Goal: Find specific page/section: Find specific page/section

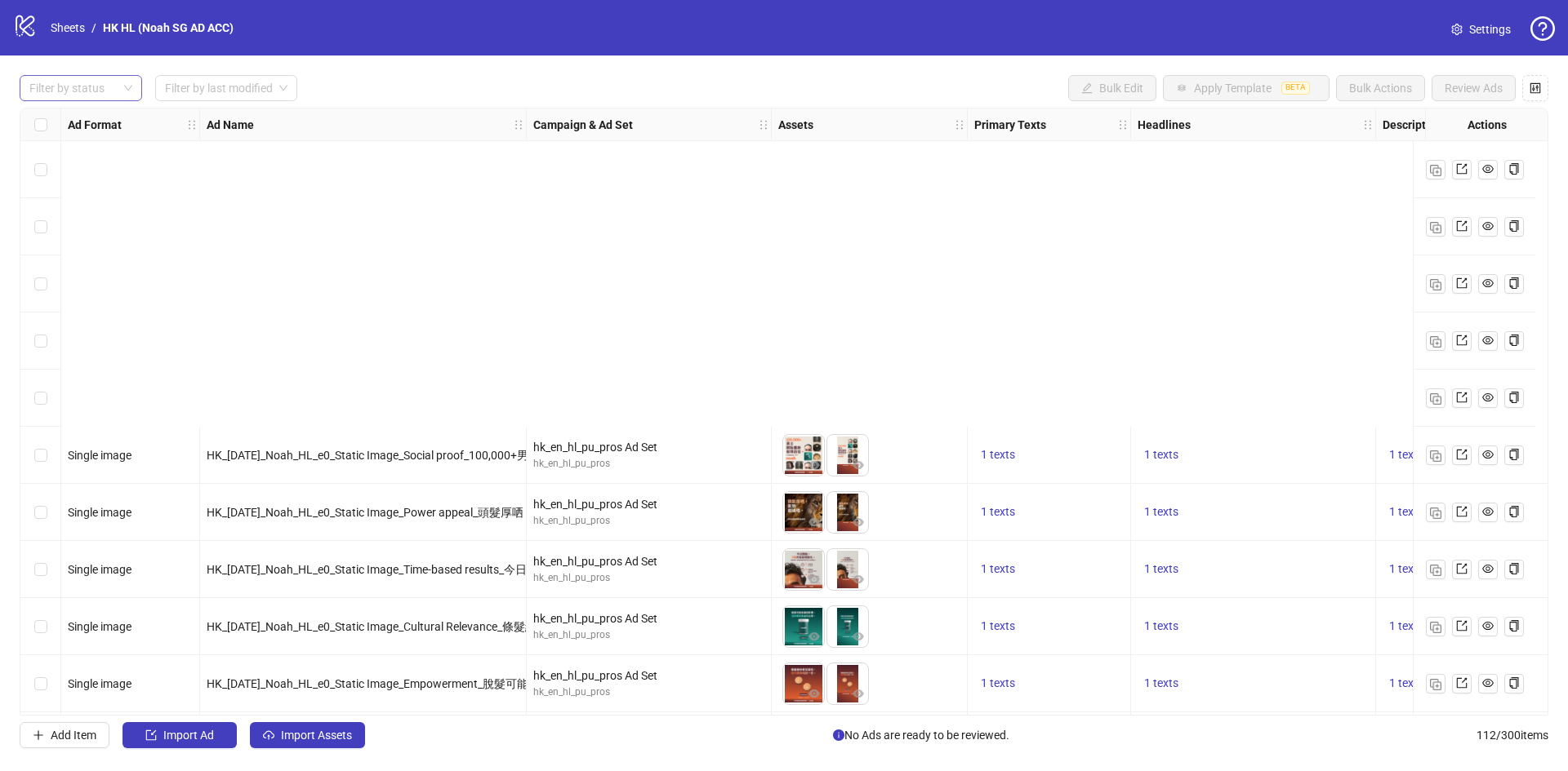
scroll to position [408, 0]
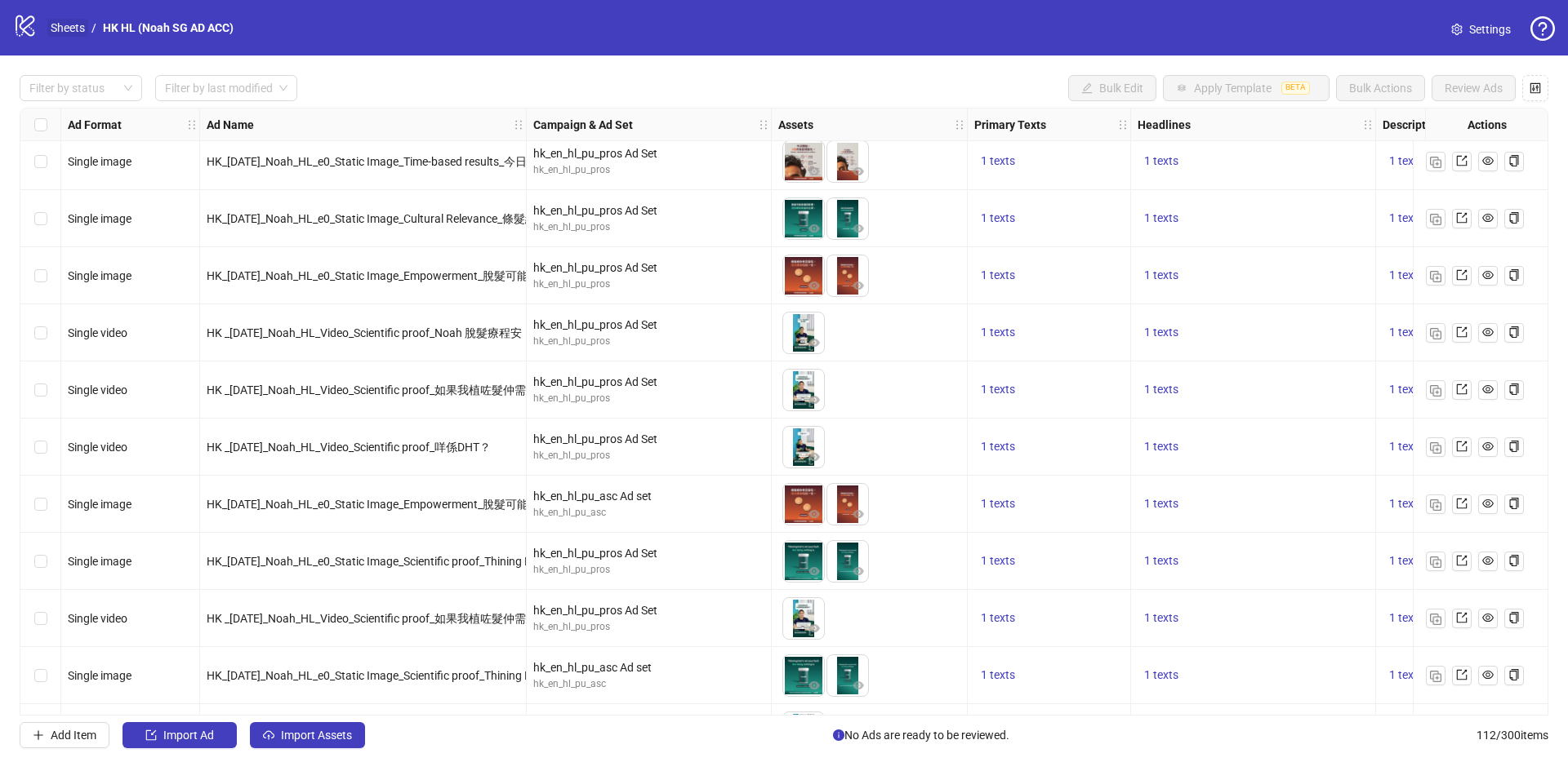
click at [49, 33] on link "Sheets" at bounding box center [68, 27] width 41 height 18
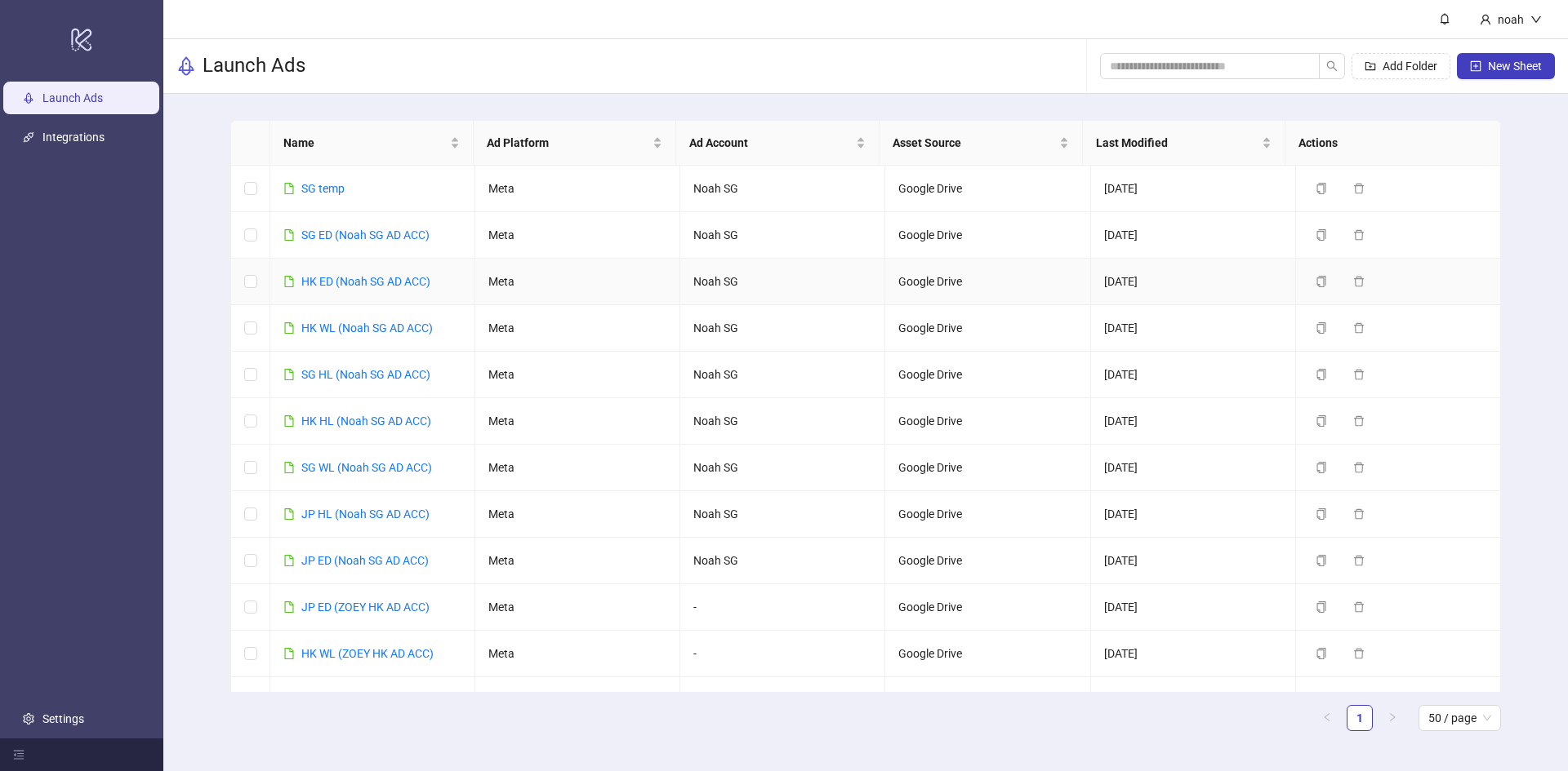
click at [363, 271] on td "HK ED (Noah SG AD ACC)" at bounding box center [373, 282] width 205 height 46
click at [369, 275] on link "HK ED (Noah SG AD ACC)" at bounding box center [365, 282] width 129 height 14
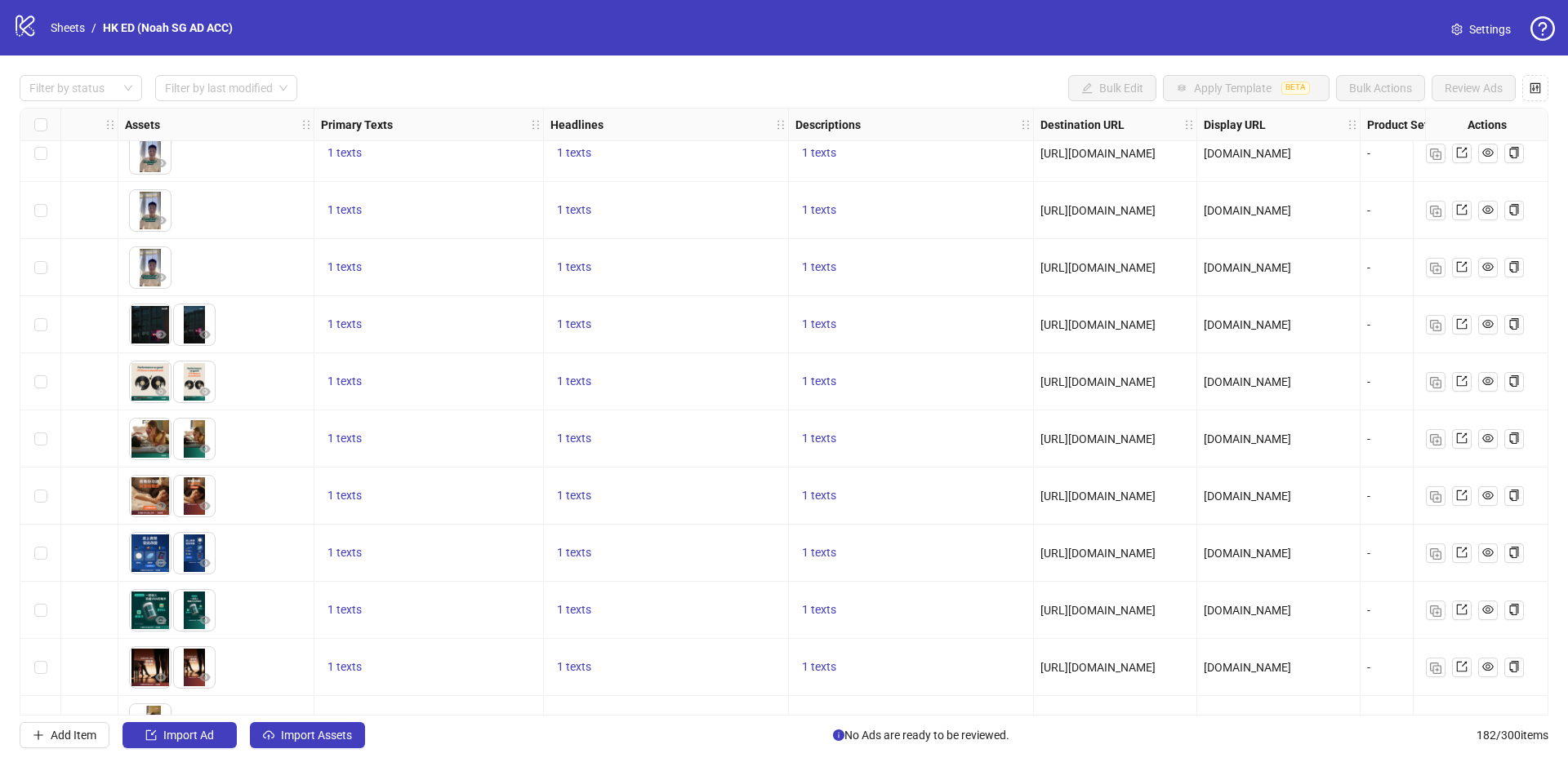
scroll to position [1958, 761]
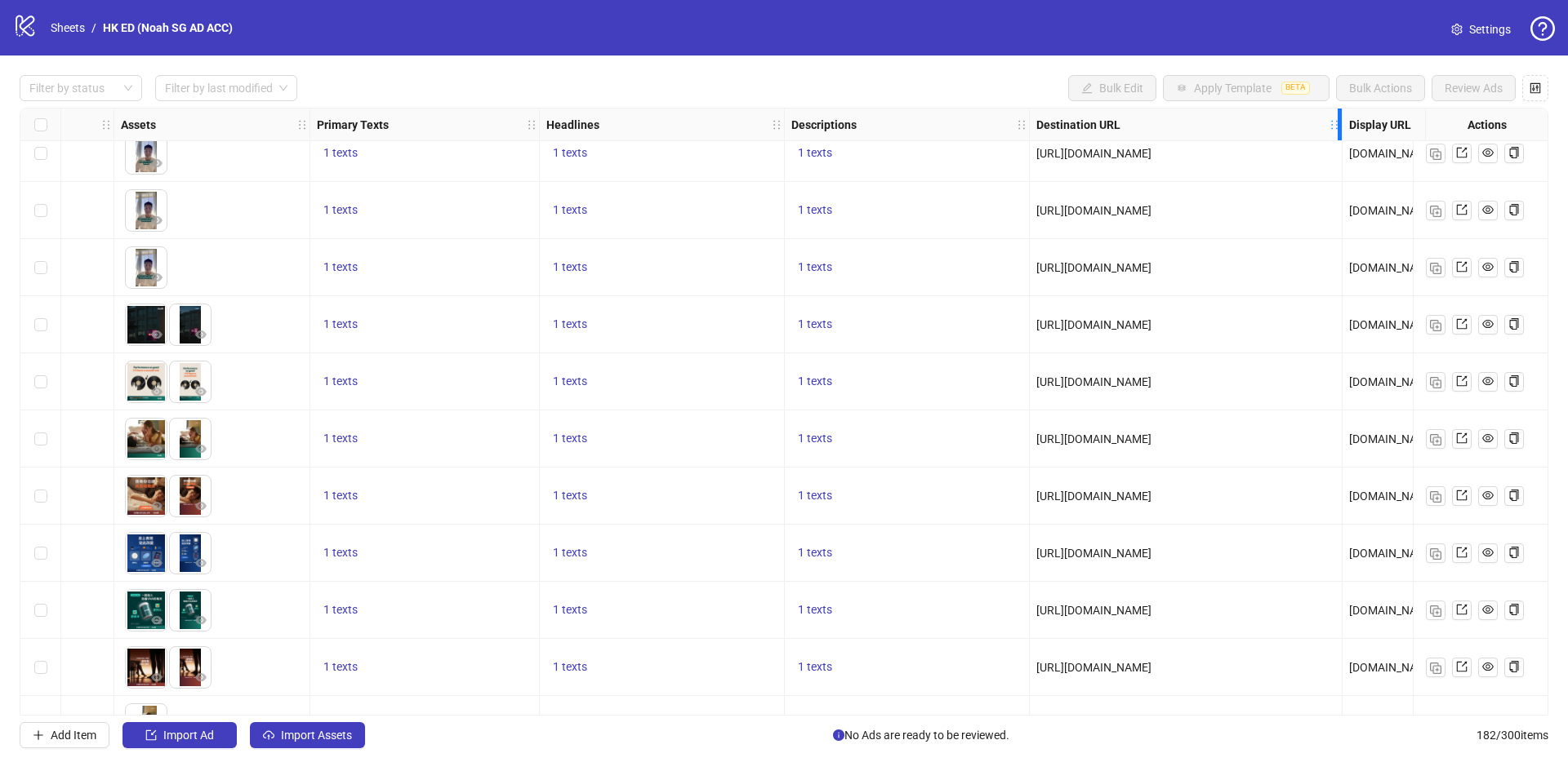
drag, startPoint x: 1190, startPoint y: 128, endPoint x: 1339, endPoint y: 129, distance: 149.0
click at [1340, 129] on icon "holder" at bounding box center [1346, 125] width 12 height 12
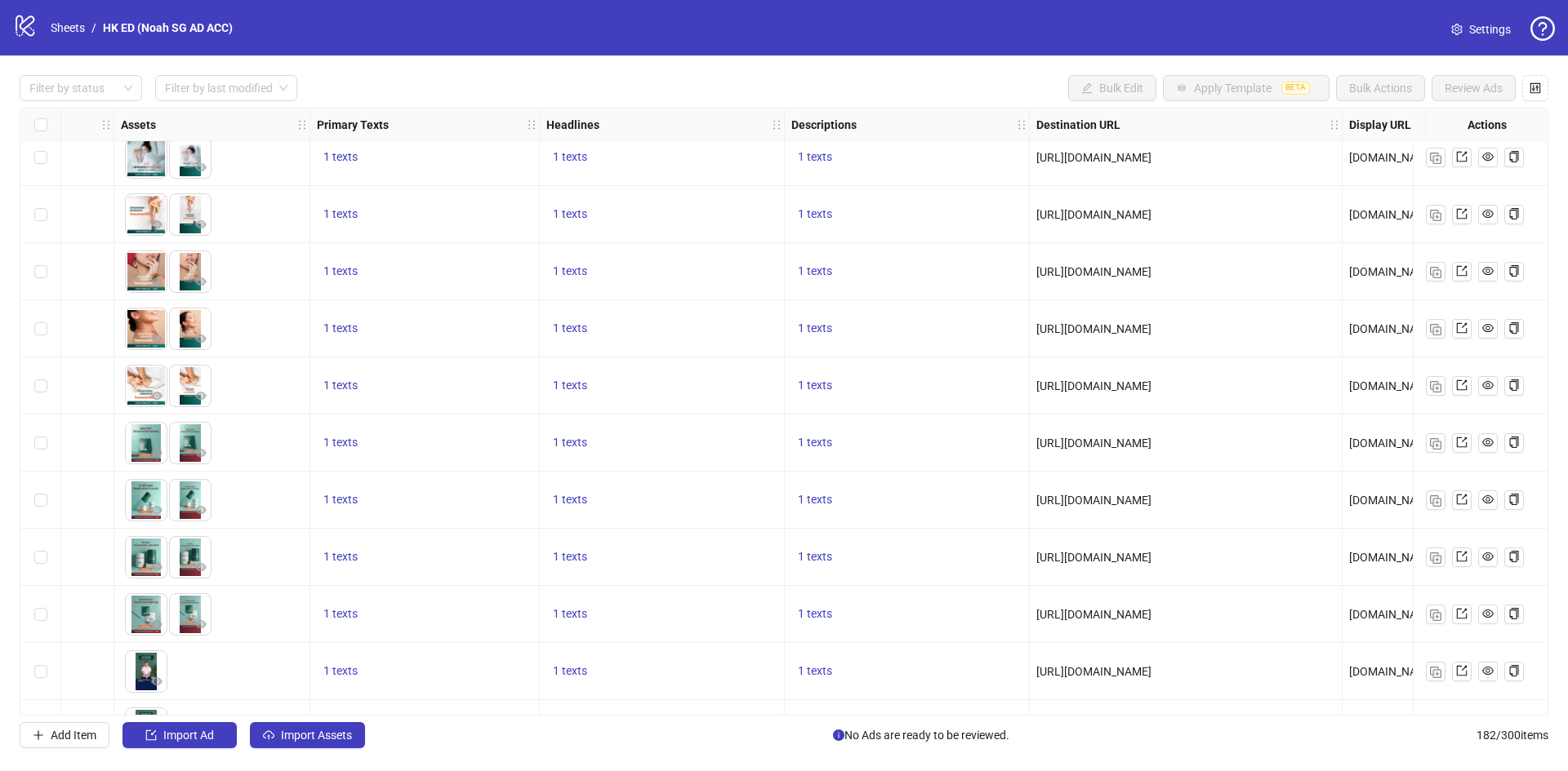
scroll to position [8667, 761]
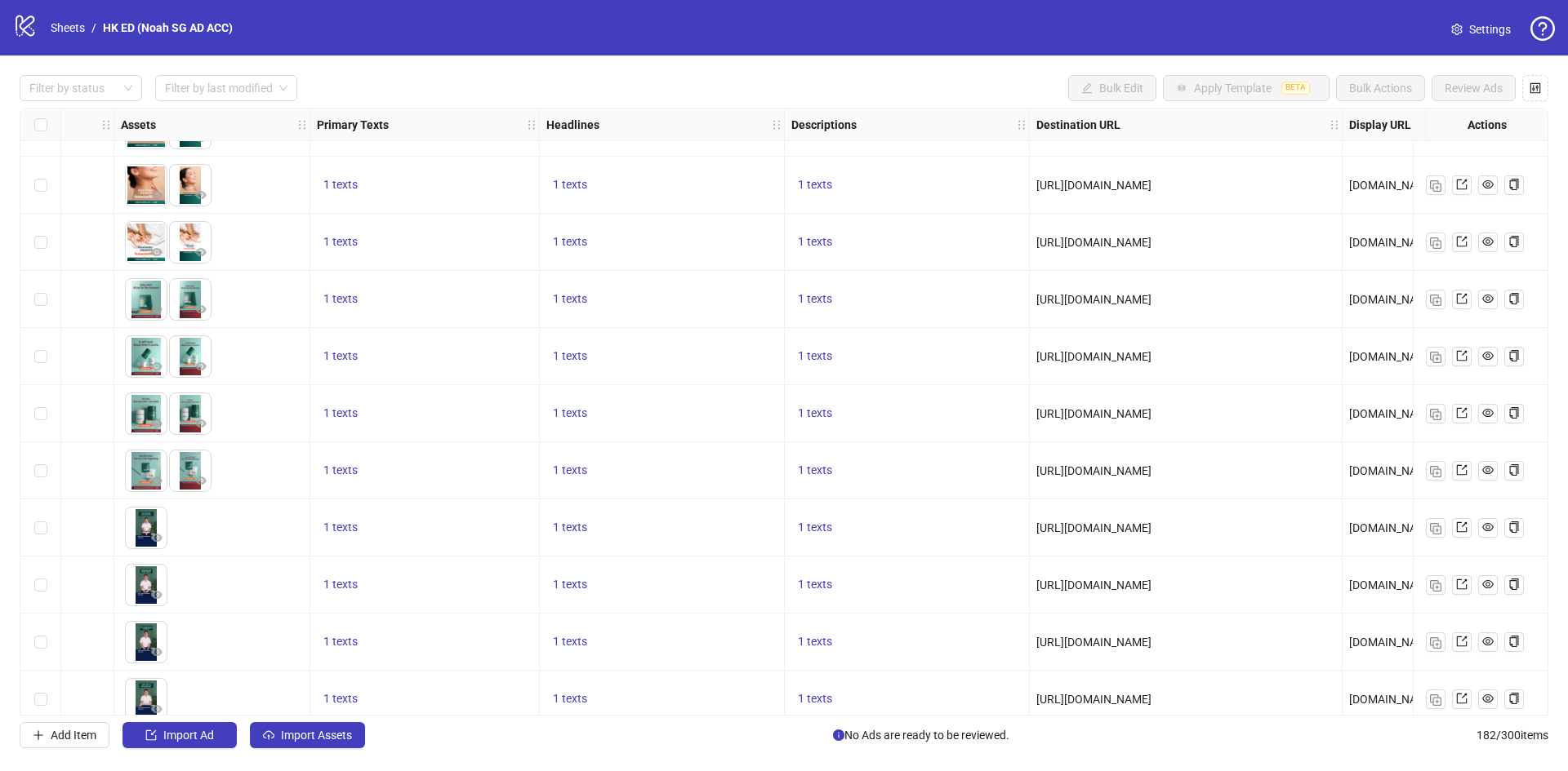
drag, startPoint x: 1157, startPoint y: 707, endPoint x: 1205, endPoint y: 704, distance: 48.1
click at [1205, 704] on div "Ad Format Ad Name Campaign & Ad Set Assets Primary Texts Headlines Descriptions…" at bounding box center [783, 411] width 1528 height 608
click at [1151, 584] on span "[URL][DOMAIN_NAME]" at bounding box center [1093, 585] width 115 height 14
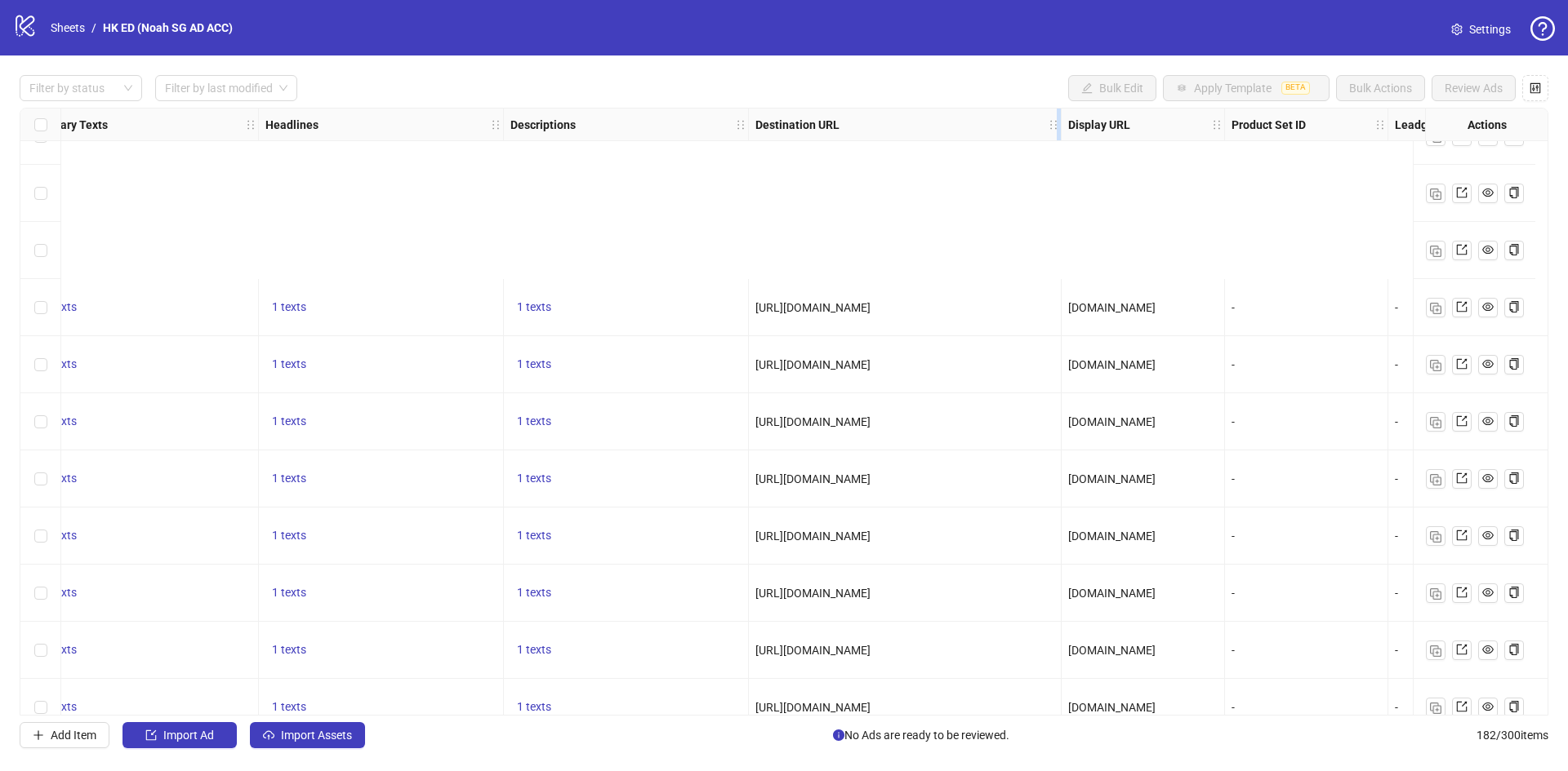
scroll to position [9074, 1042]
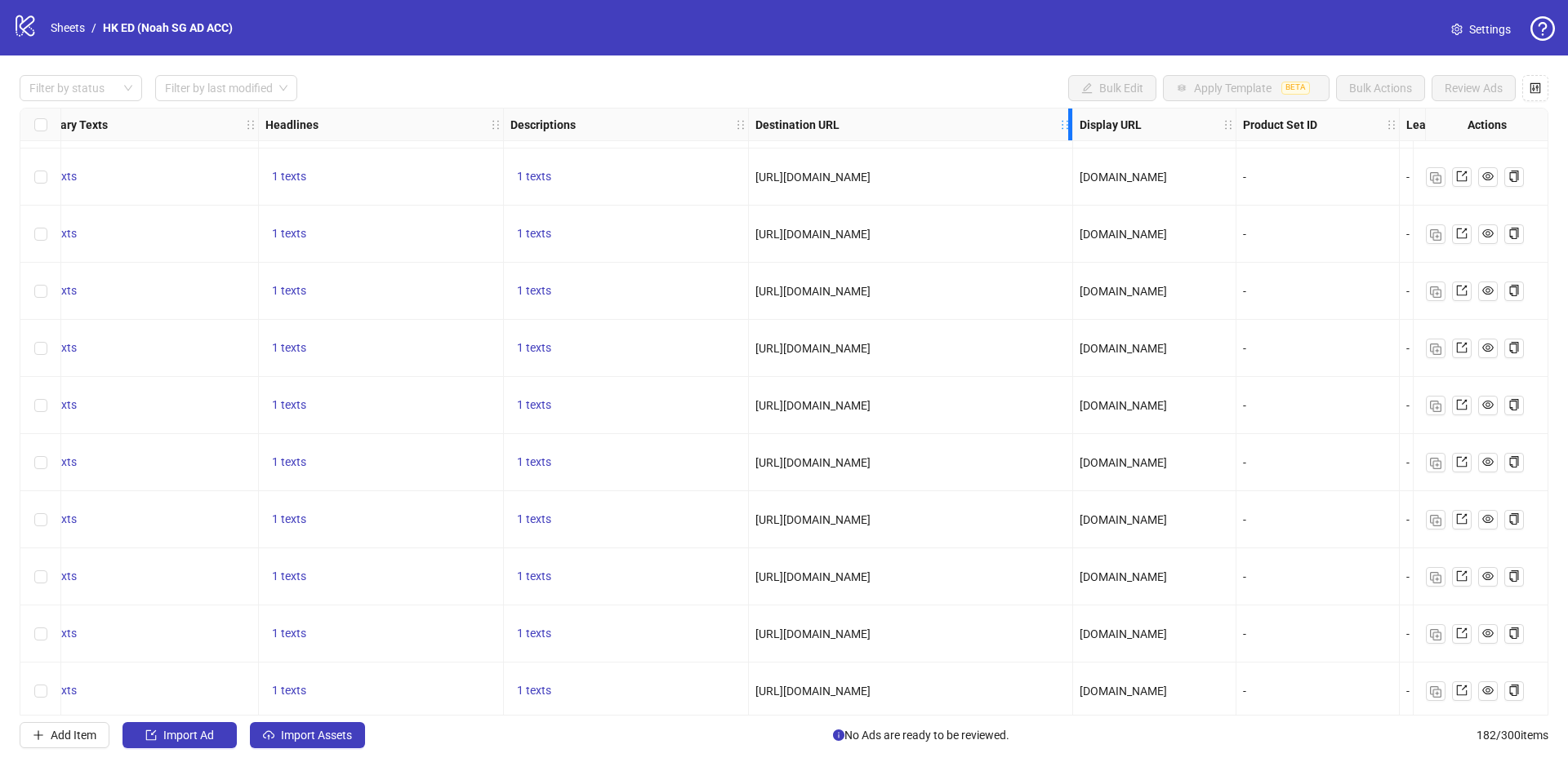
drag, startPoint x: 1059, startPoint y: 128, endPoint x: 1069, endPoint y: 120, distance: 12.8
click at [1070, 120] on icon "holder" at bounding box center [1076, 125] width 12 height 12
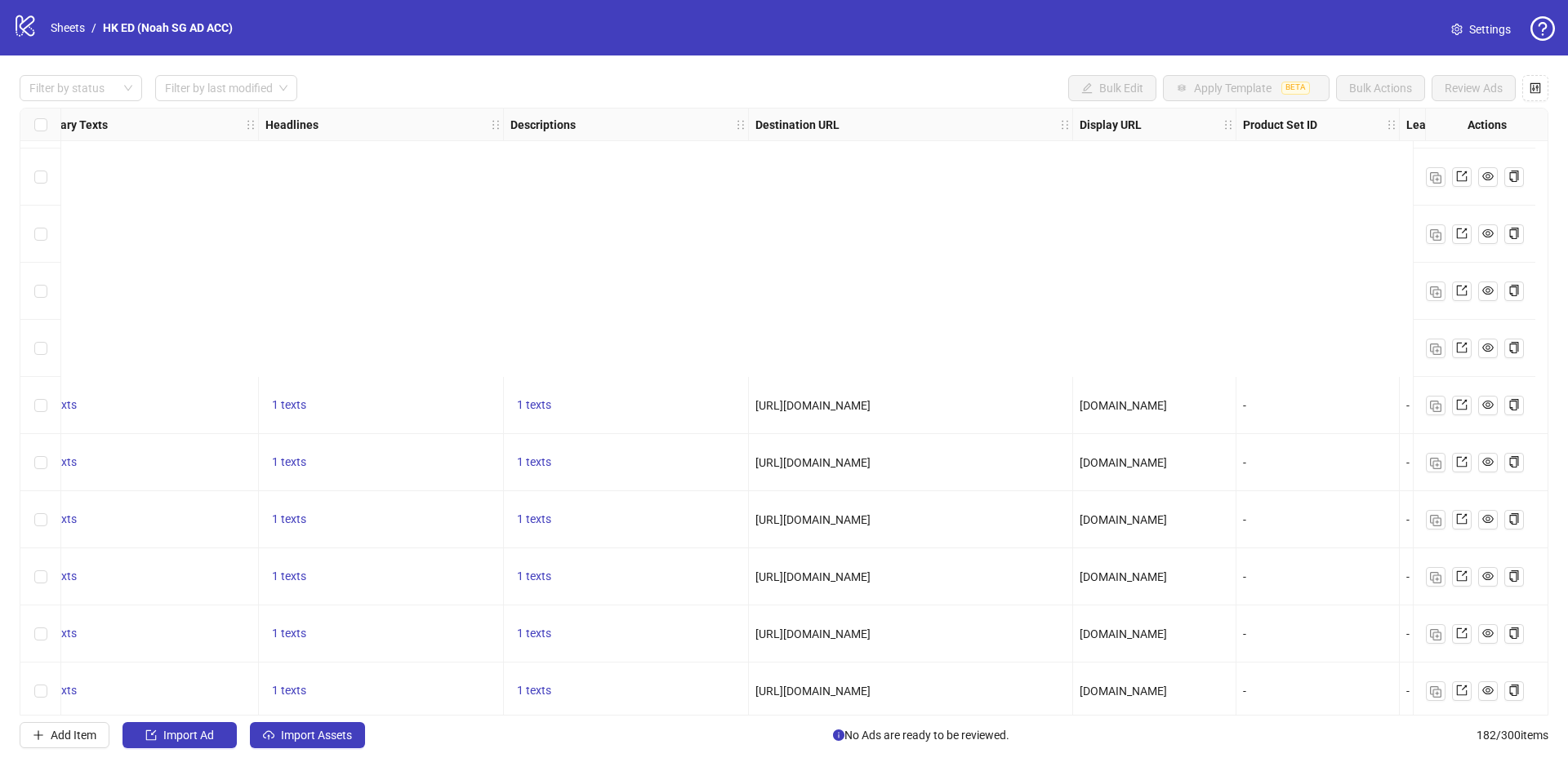
scroll to position [9401, 1042]
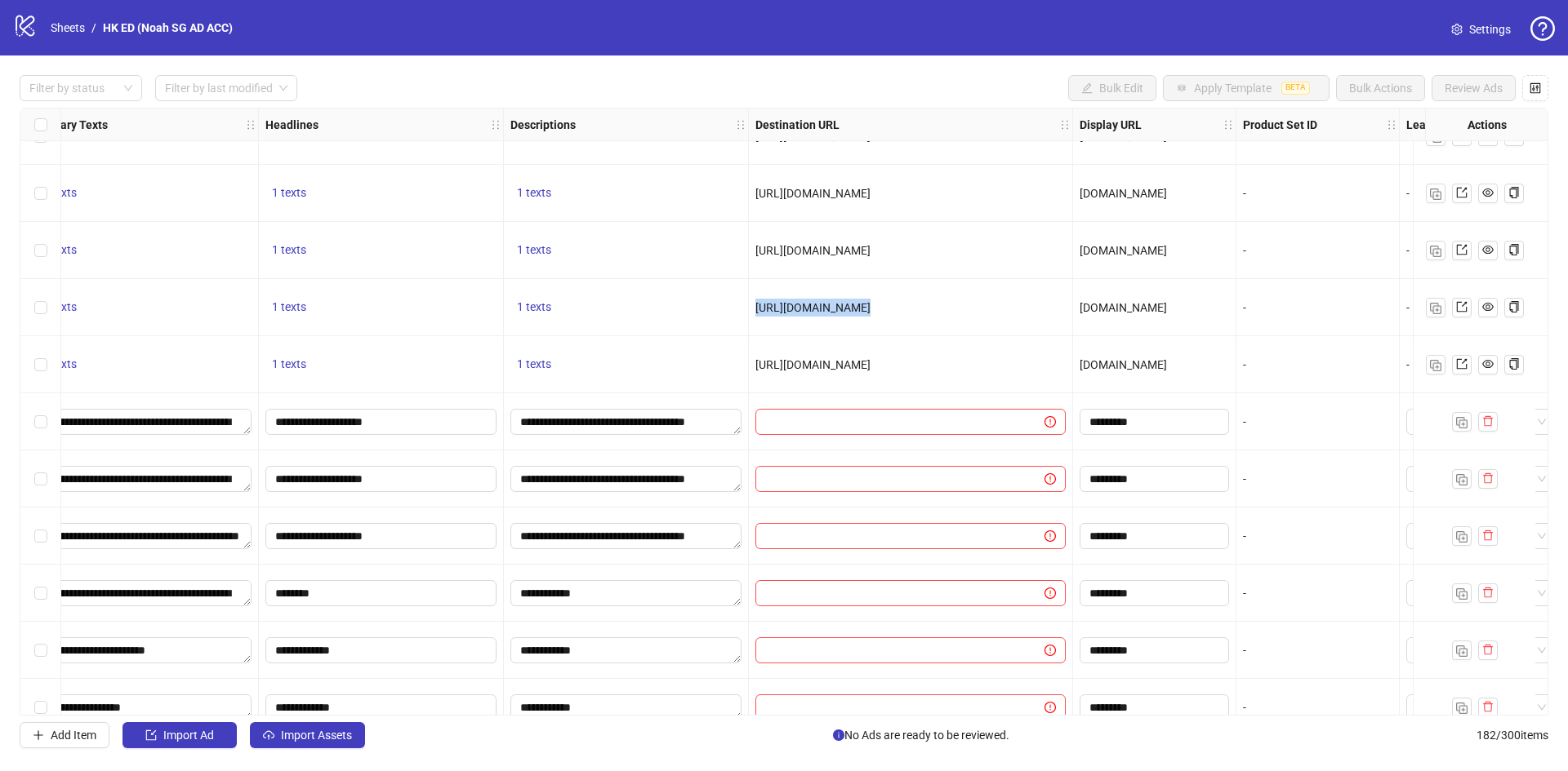
drag, startPoint x: 755, startPoint y: 307, endPoint x: 1075, endPoint y: 301, distance: 320.1
copy span "[URL][DOMAIN_NAME]"
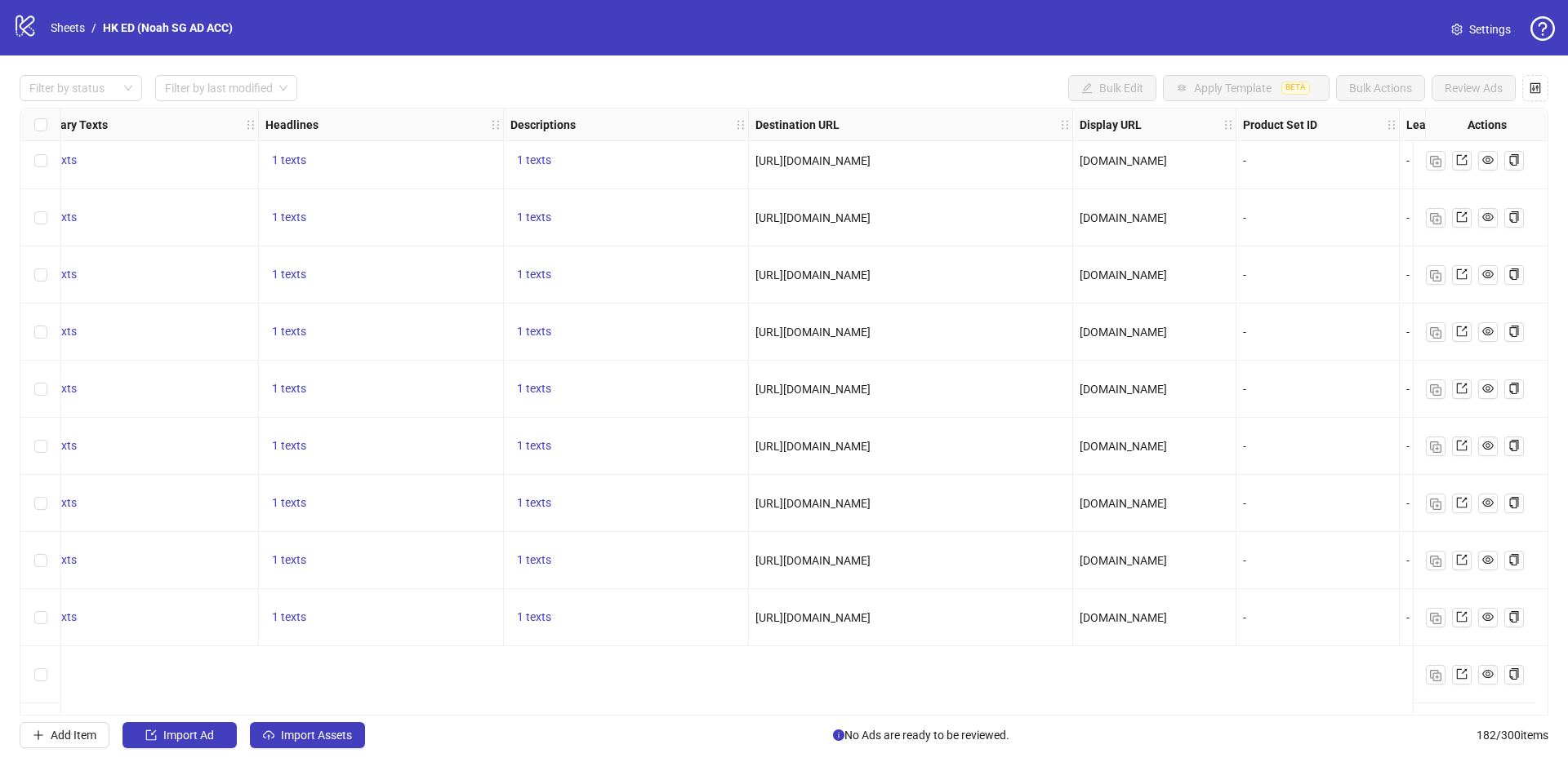
scroll to position [6871, 1042]
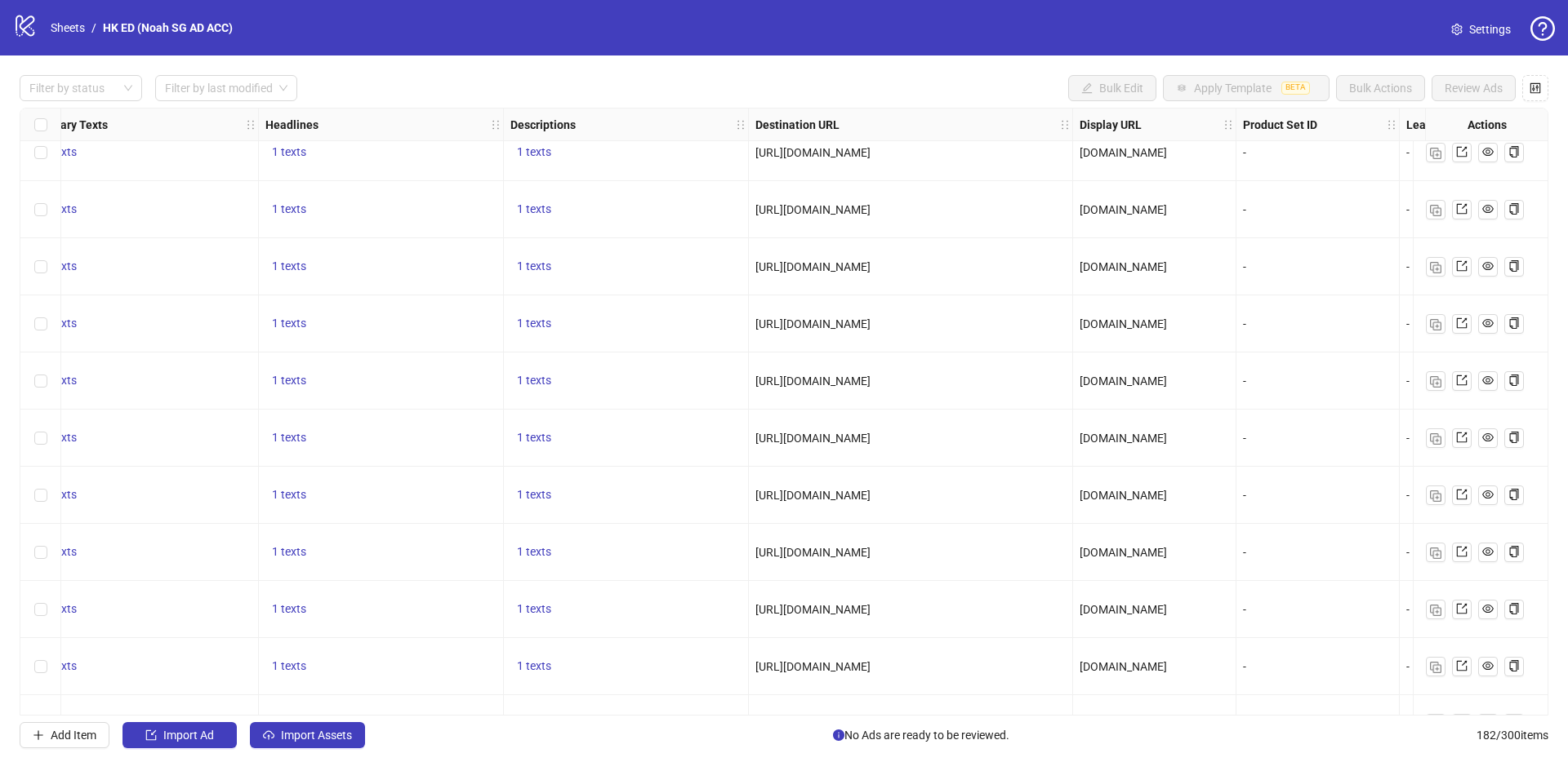
drag, startPoint x: 752, startPoint y: 441, endPoint x: 1022, endPoint y: 432, distance: 270.1
click at [1022, 432] on div "[URL][DOMAIN_NAME]" at bounding box center [910, 438] width 324 height 57
copy span "[URL][DOMAIN_NAME]"
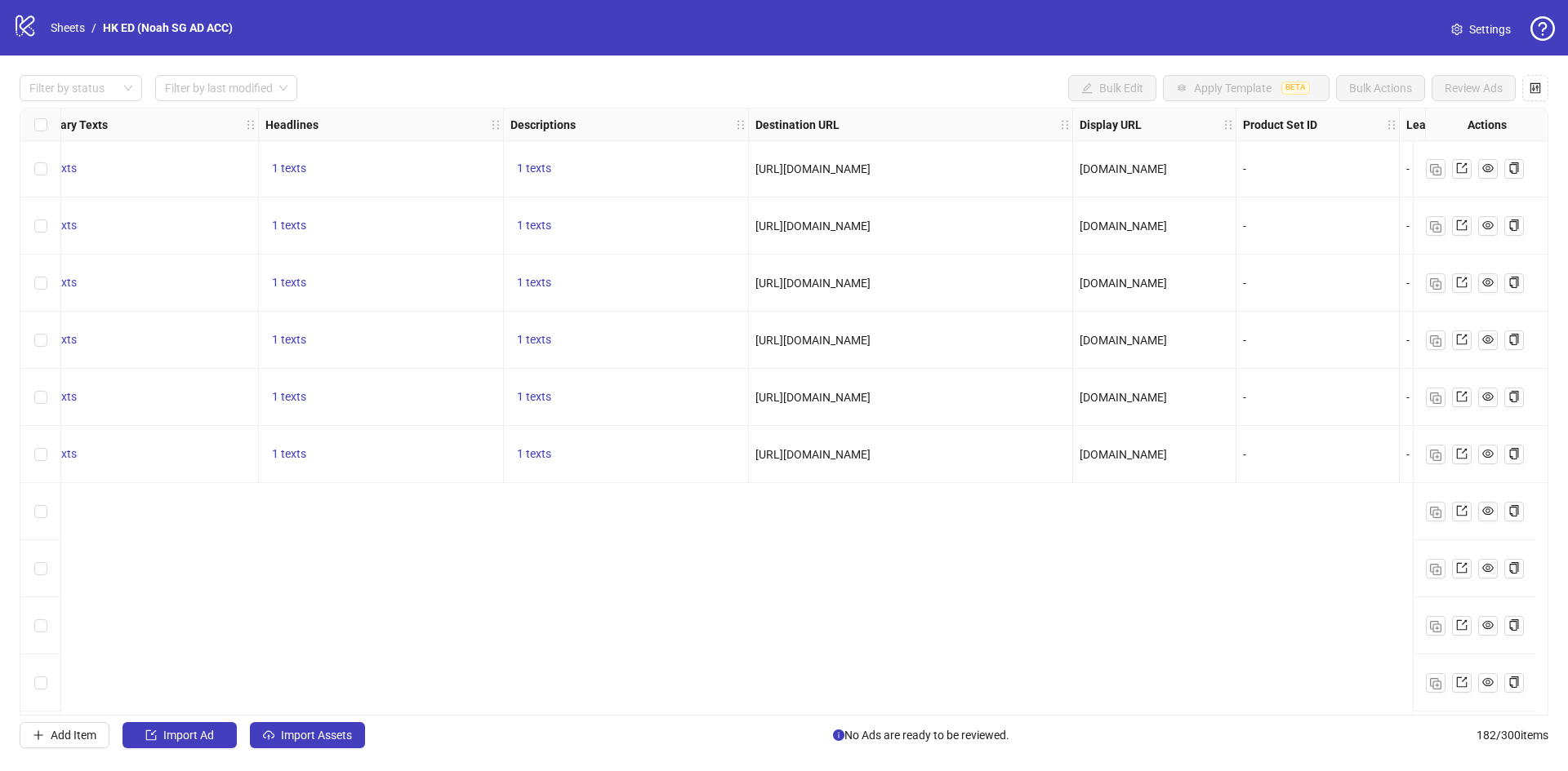
scroll to position [6300, 1042]
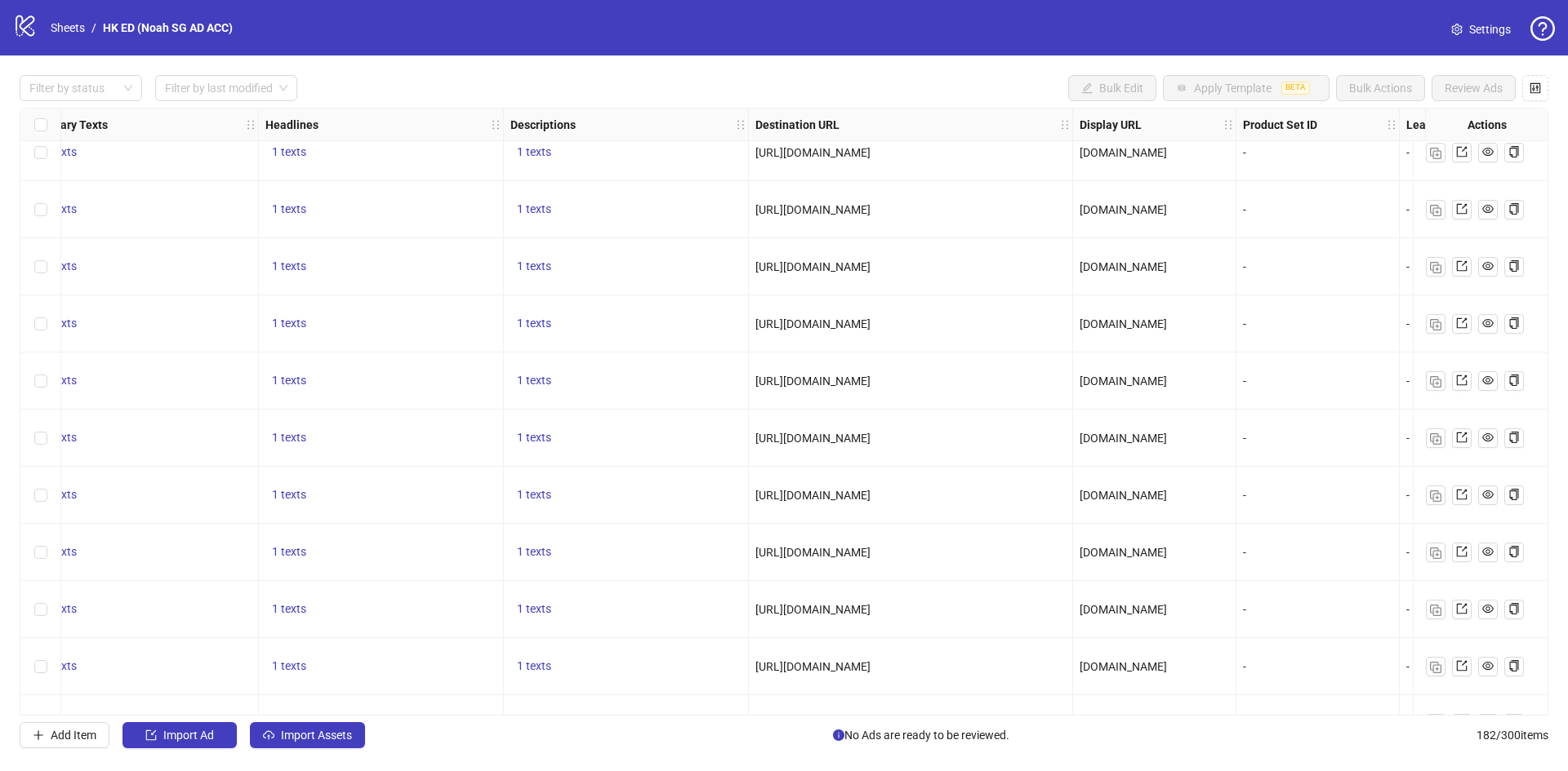
drag, startPoint x: 757, startPoint y: 328, endPoint x: 990, endPoint y: 307, distance: 233.9
click at [990, 307] on div "[URL][DOMAIN_NAME]" at bounding box center [910, 324] width 324 height 57
copy span "[URL][DOMAIN_NAME]"
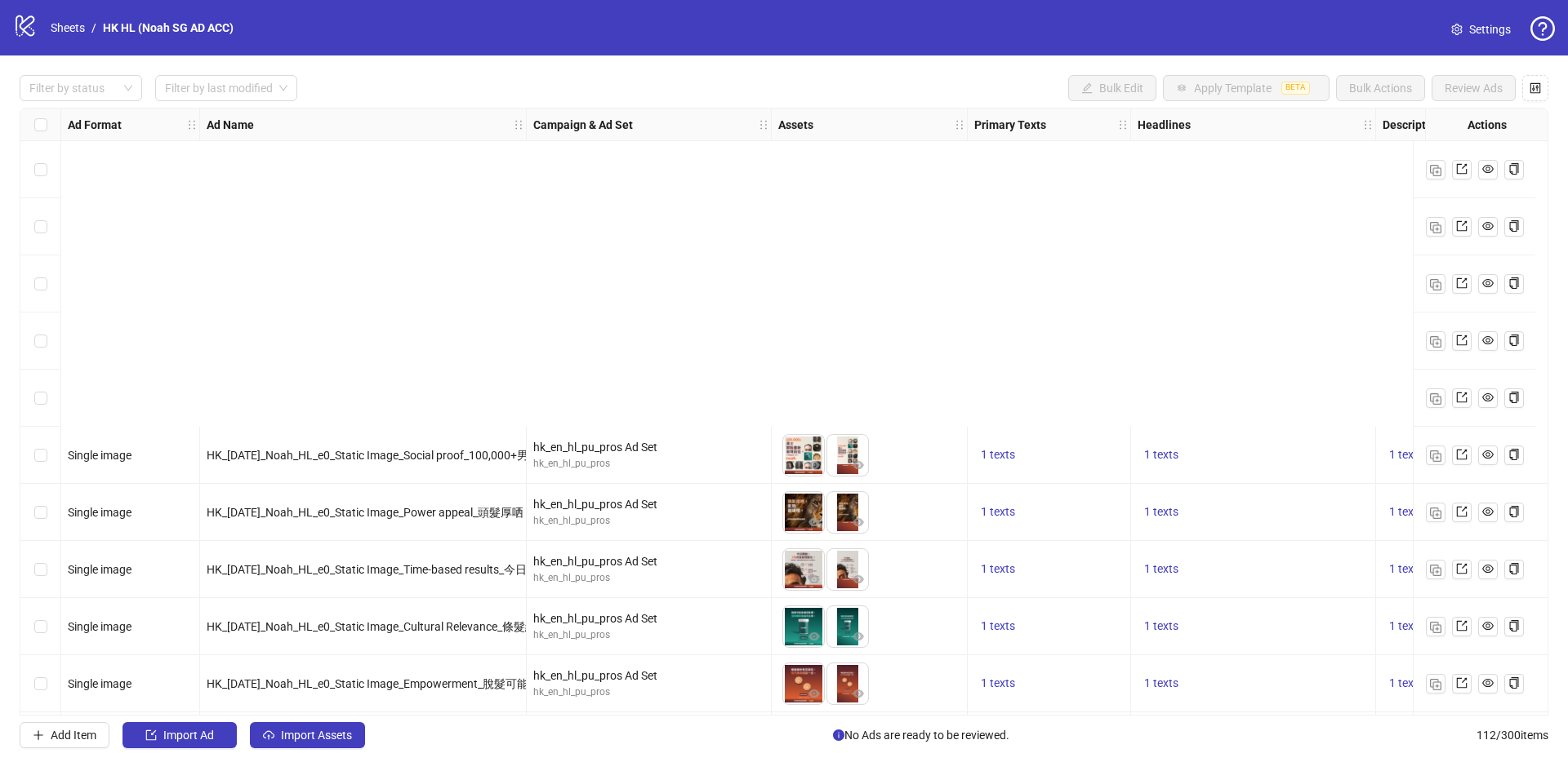
scroll to position [408, 0]
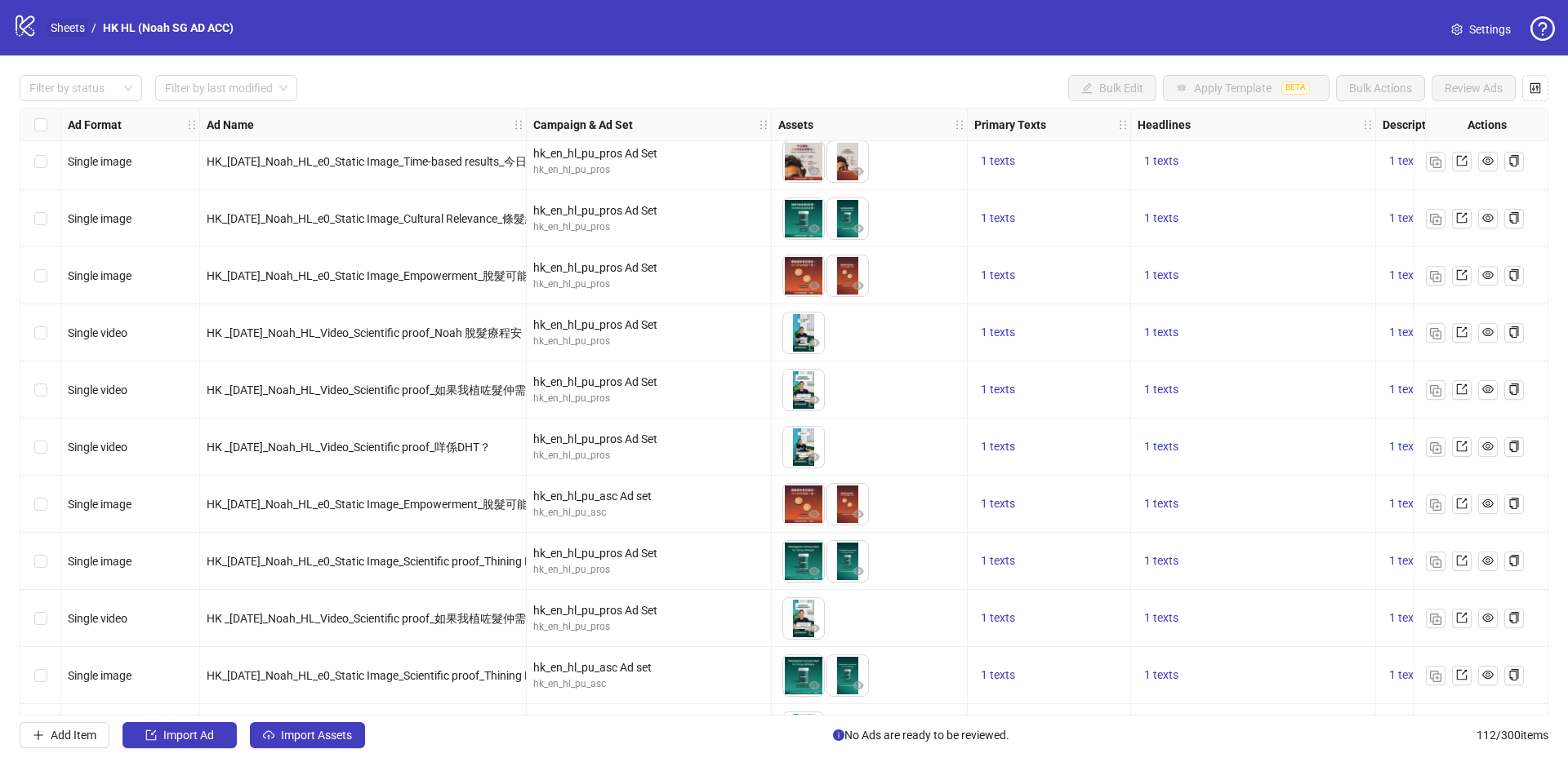
click at [67, 34] on link "Sheets" at bounding box center [68, 27] width 41 height 18
